Goal: Navigation & Orientation: Find specific page/section

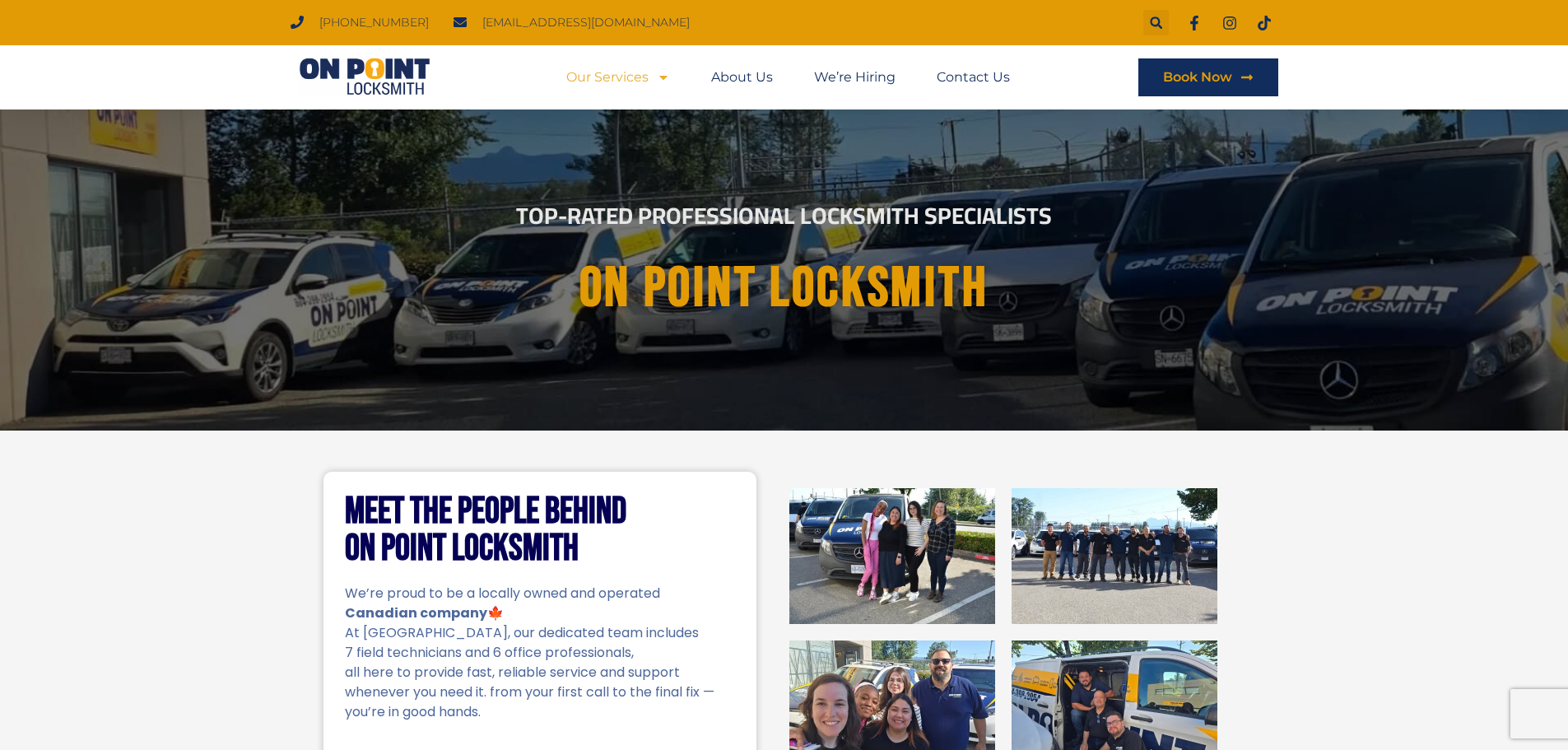
click at [663, 80] on icon "Menu" at bounding box center [663, 77] width 8 height 4
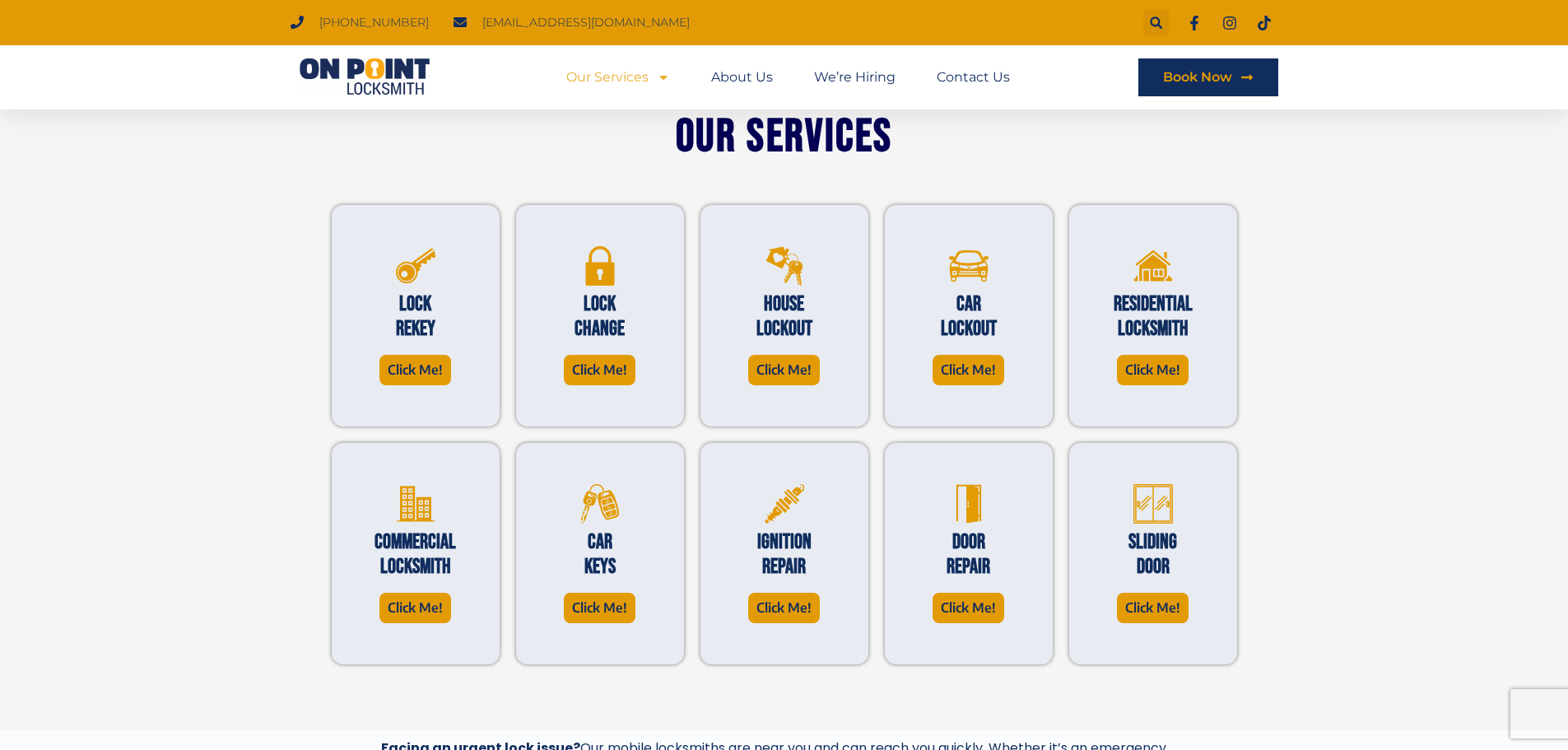
scroll to position [411, 0]
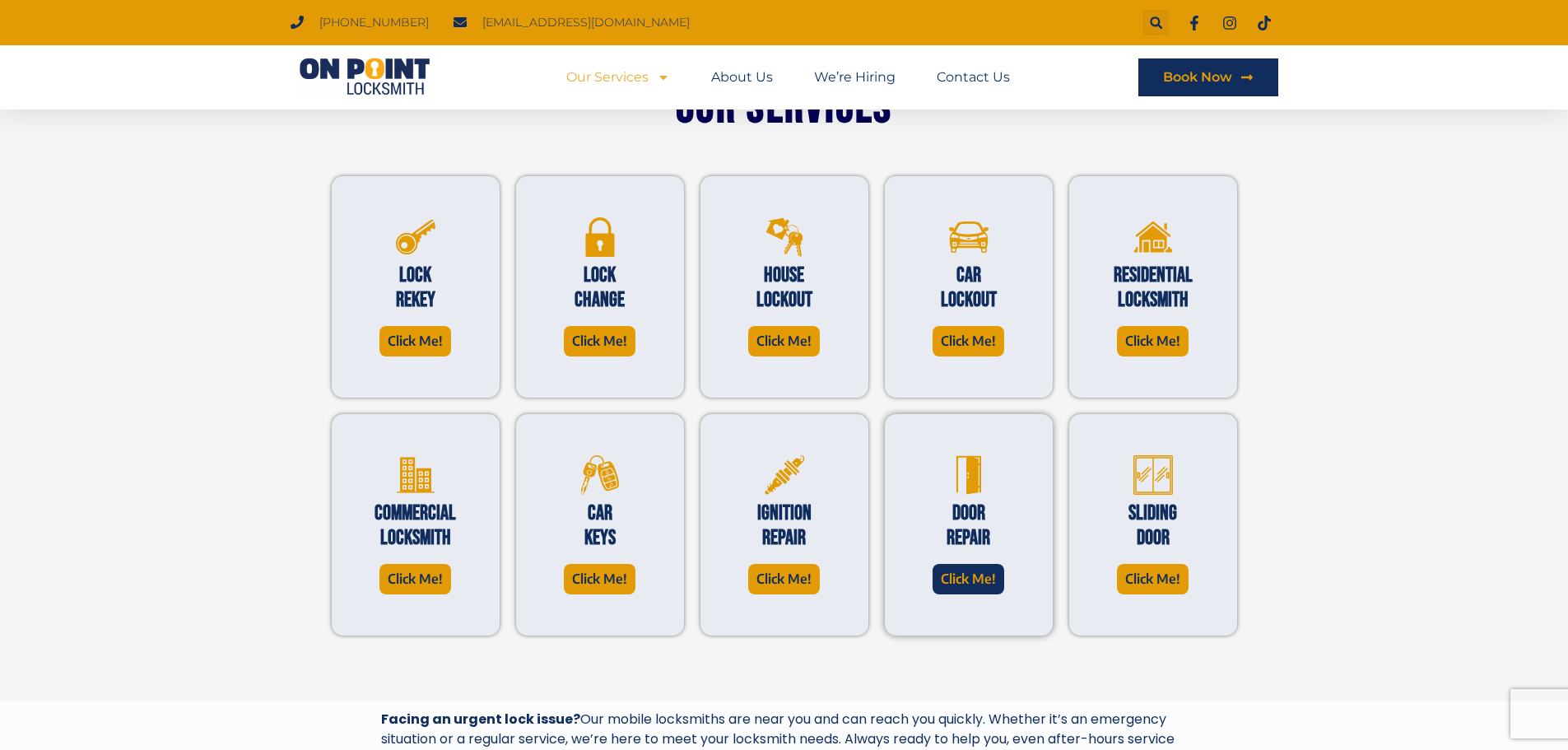
click at [978, 589] on span "Click Me!" at bounding box center [969, 579] width 56 height 23
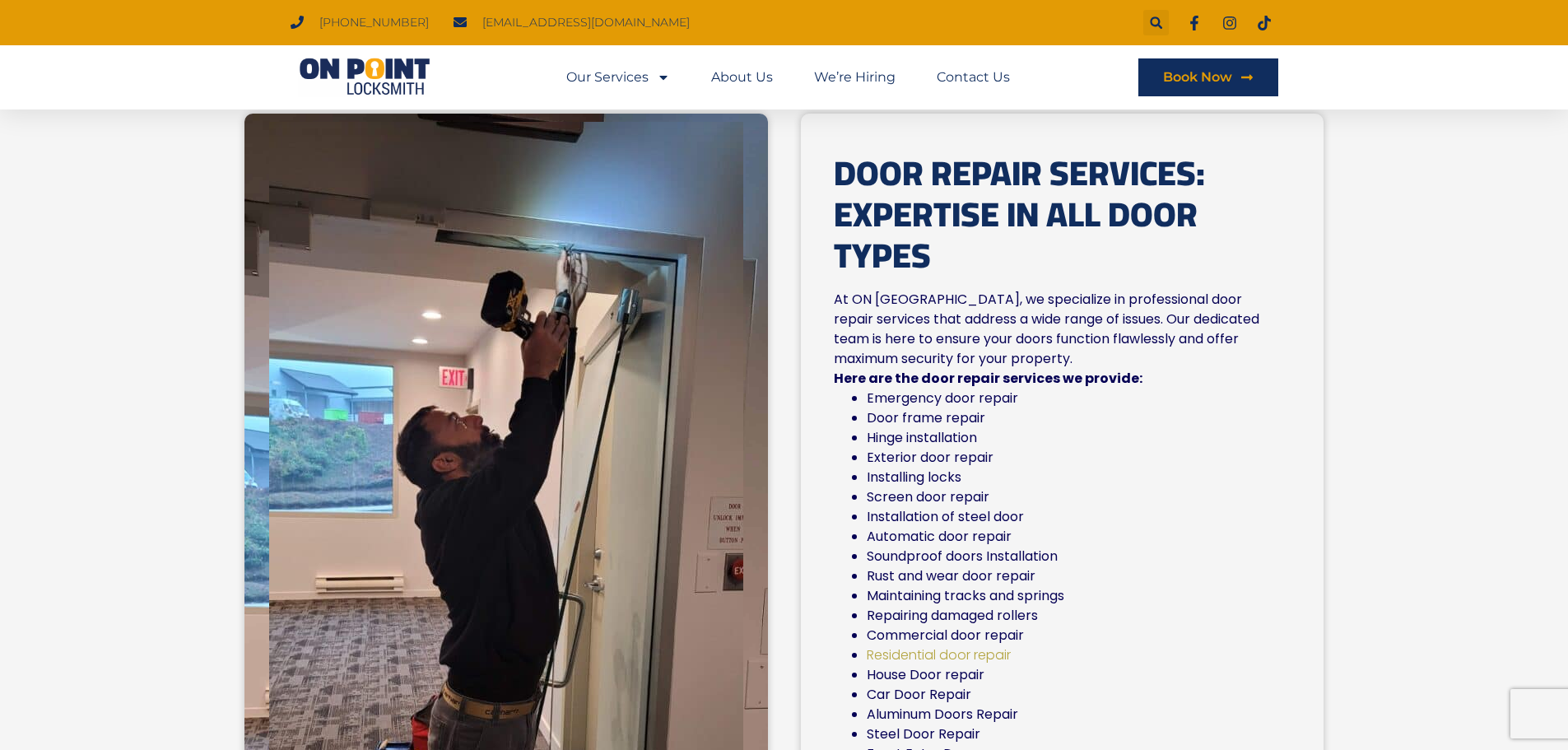
scroll to position [411, 0]
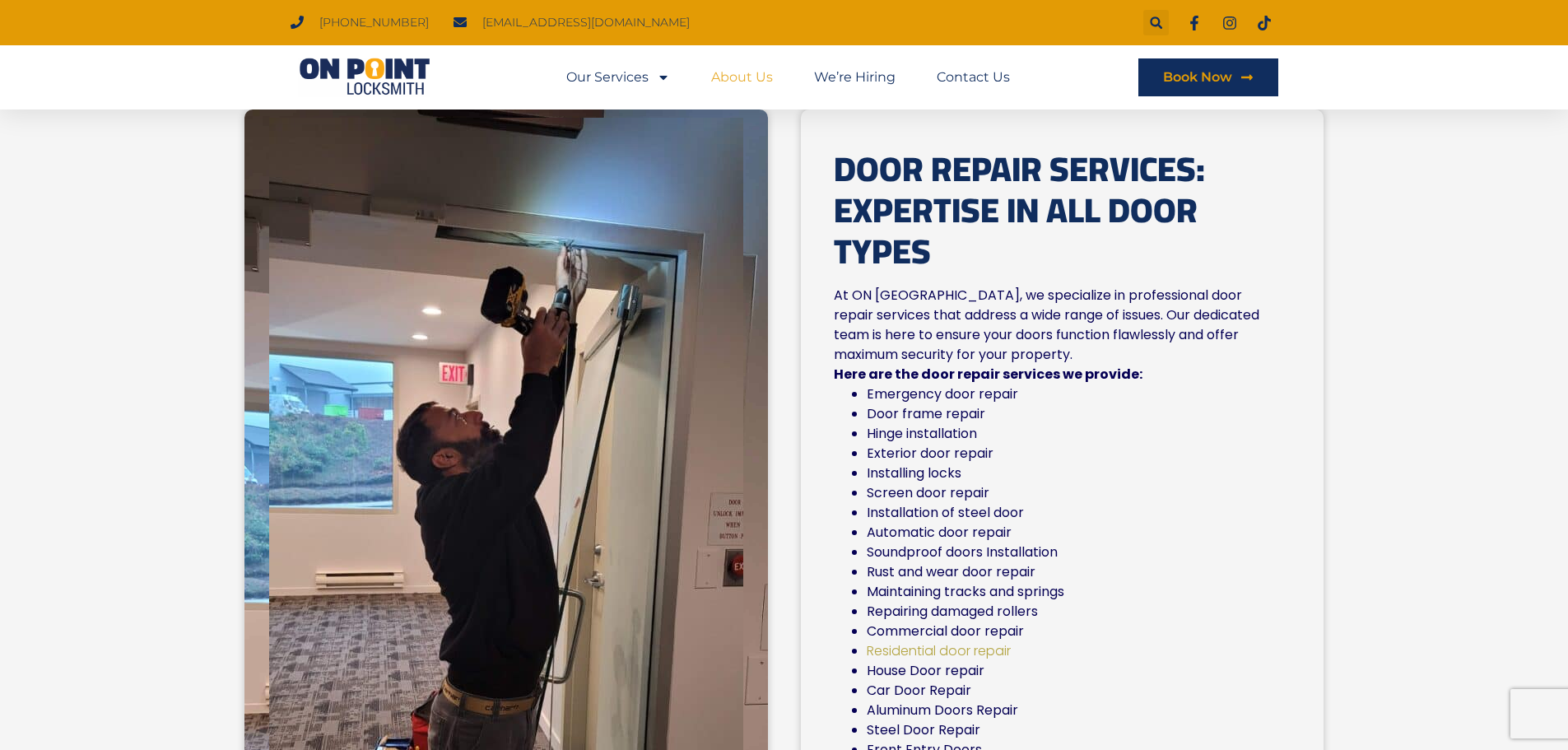
click at [748, 83] on link "About Us" at bounding box center [741, 77] width 62 height 38
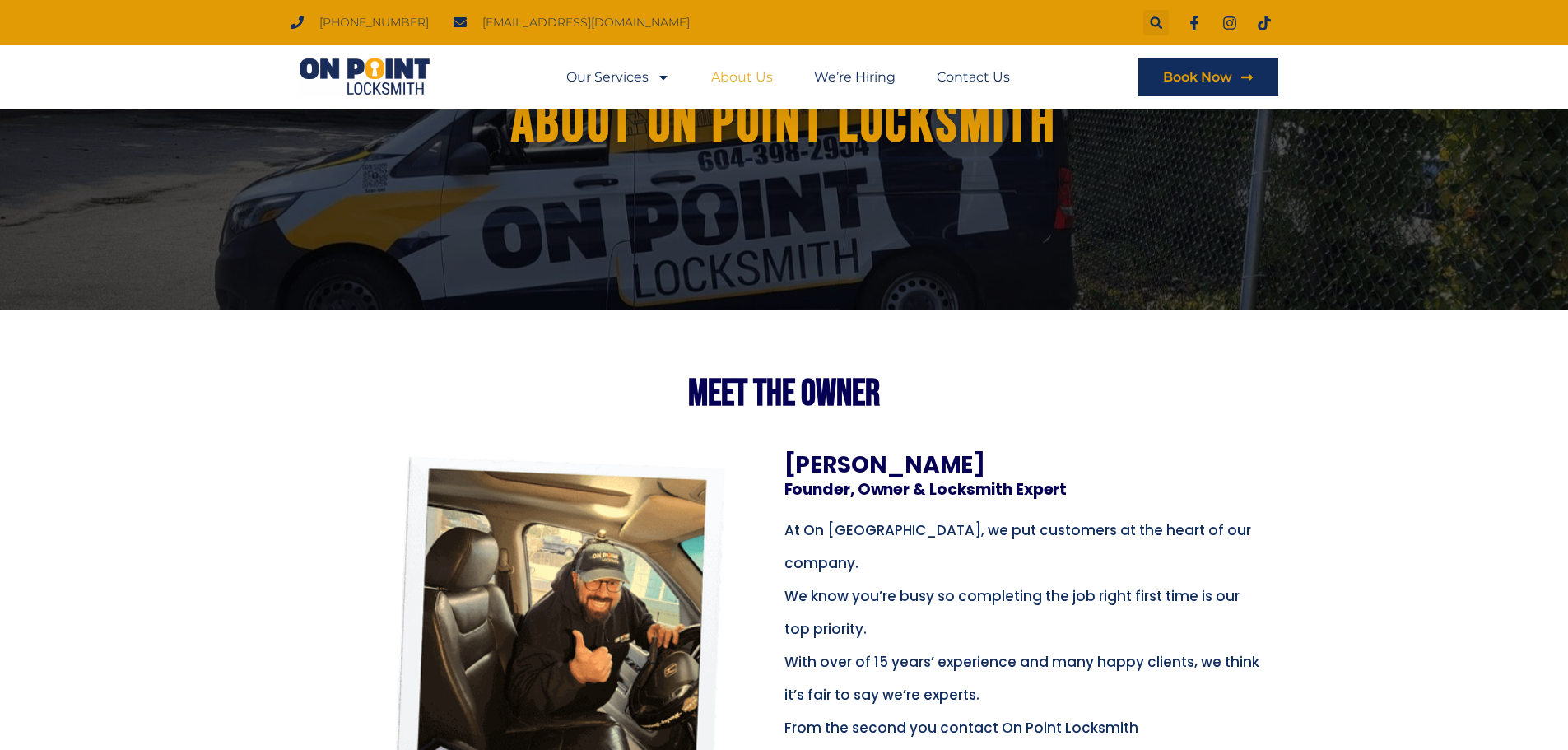
scroll to position [82, 0]
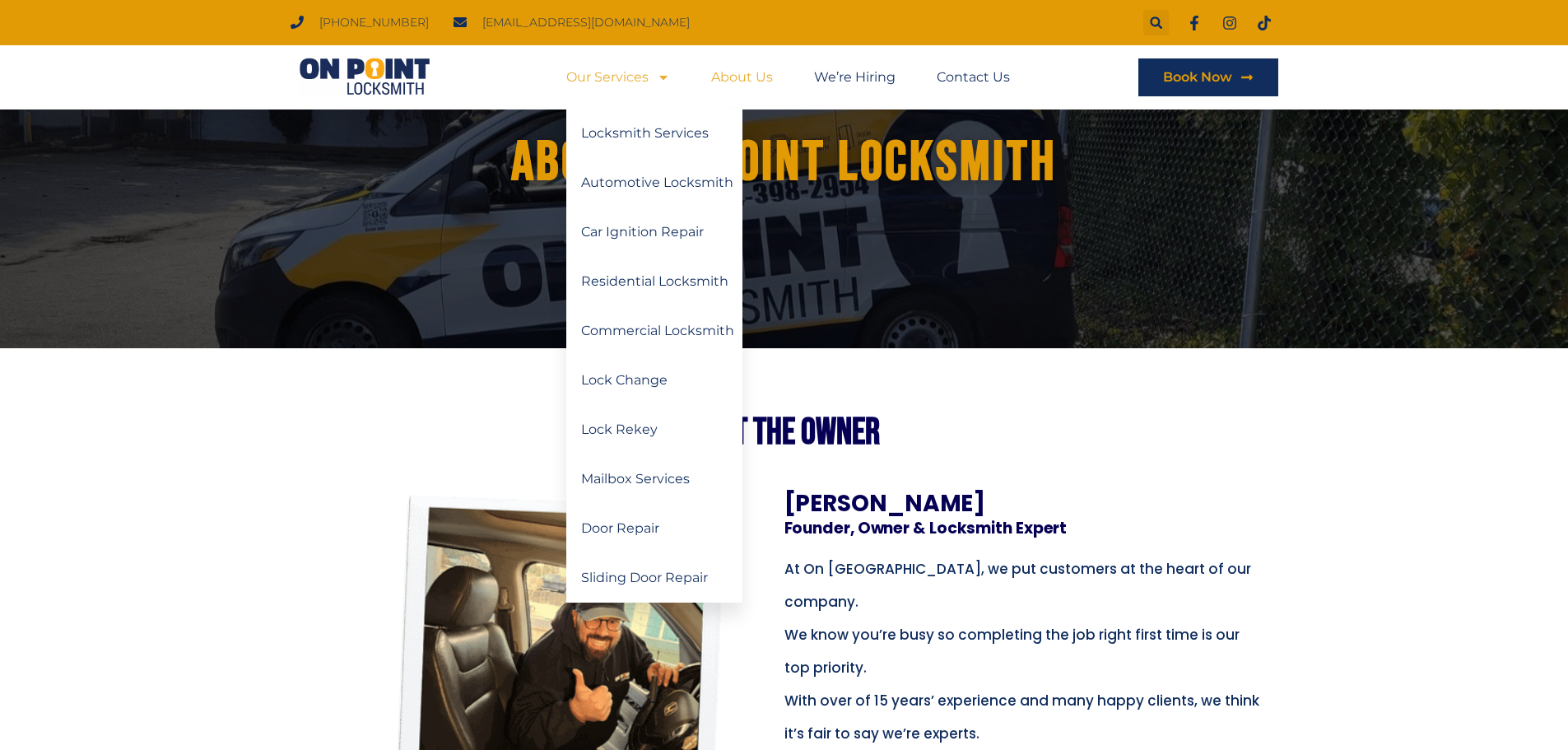
click at [661, 76] on icon "Menu" at bounding box center [663, 77] width 8 height 4
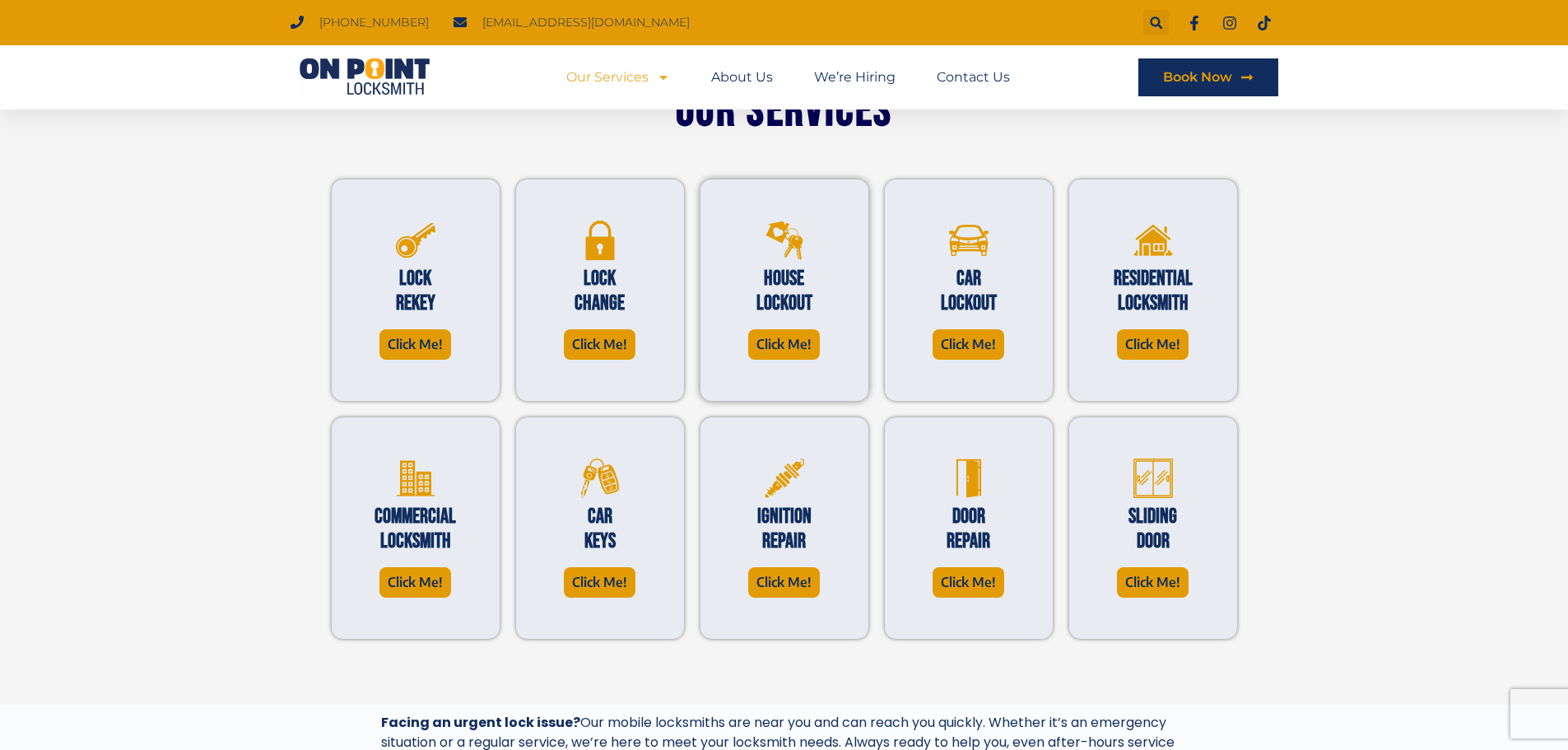
scroll to position [411, 0]
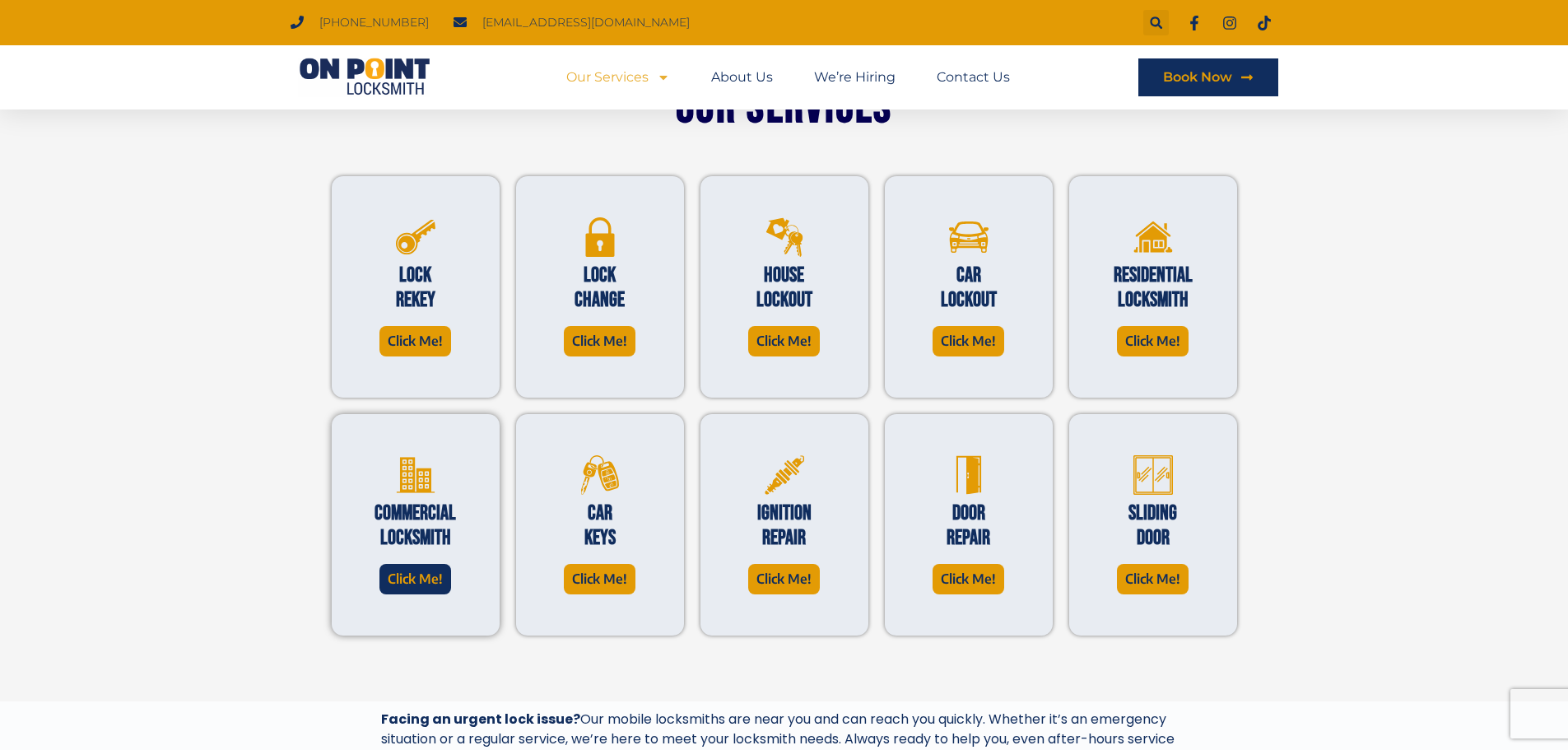
click at [421, 582] on span "Click Me!" at bounding box center [416, 579] width 56 height 23
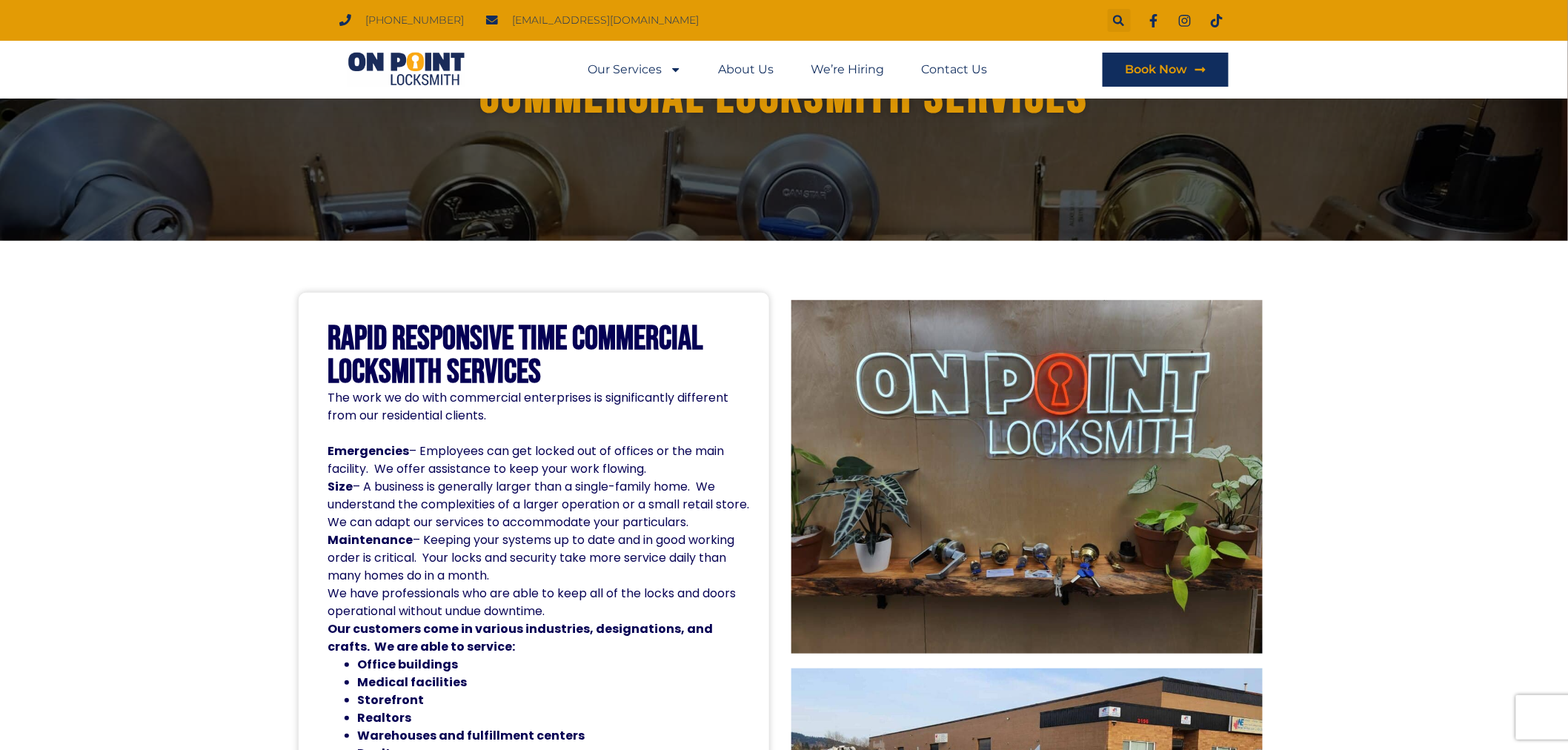
scroll to position [82, 0]
